Goal: Find specific page/section: Find specific page/section

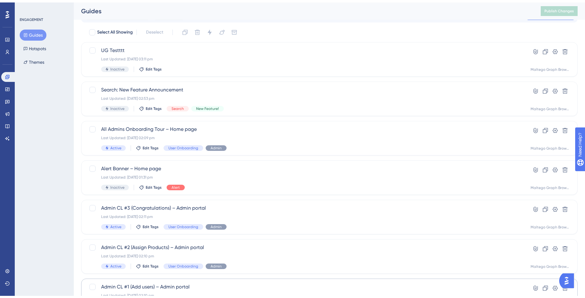
scroll to position [102, 0]
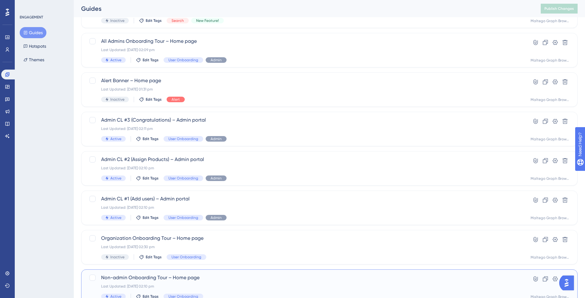
click at [256, 275] on span "Non-admin Onboarding Tour – Home page" at bounding box center [304, 277] width 407 height 7
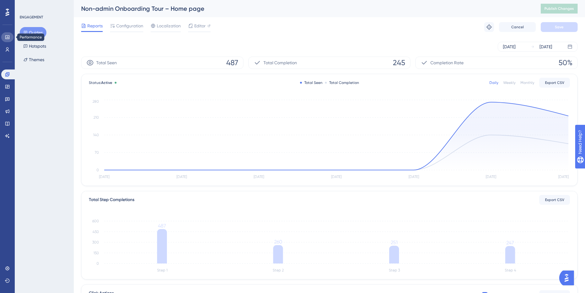
click at [5, 40] on link at bounding box center [7, 37] width 12 height 10
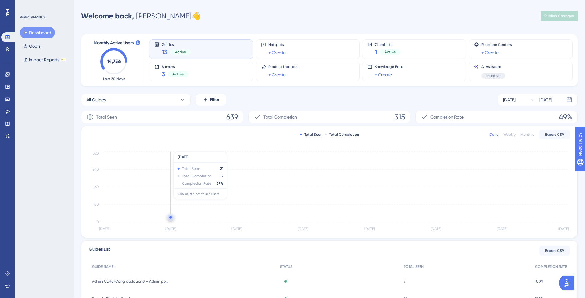
scroll to position [90, 0]
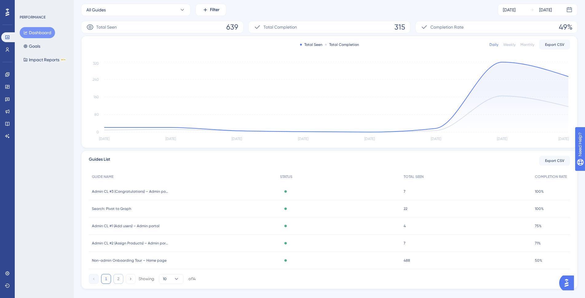
click at [117, 278] on button "2" at bounding box center [118, 279] width 10 height 10
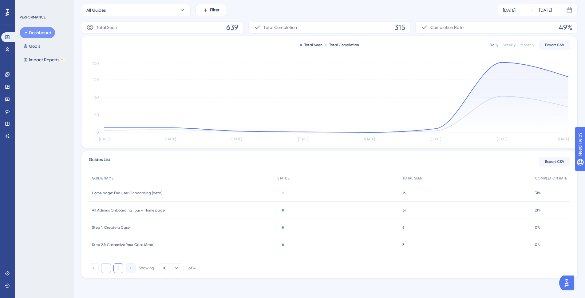
click at [106, 267] on button "1" at bounding box center [106, 268] width 10 height 10
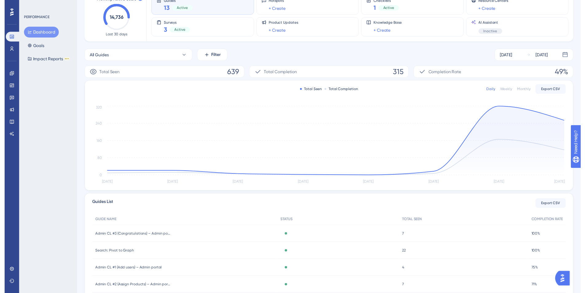
scroll to position [0, 0]
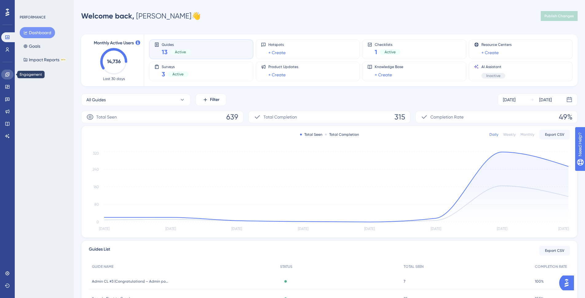
click at [7, 71] on link at bounding box center [7, 74] width 12 height 10
